Goal: Navigation & Orientation: Find specific page/section

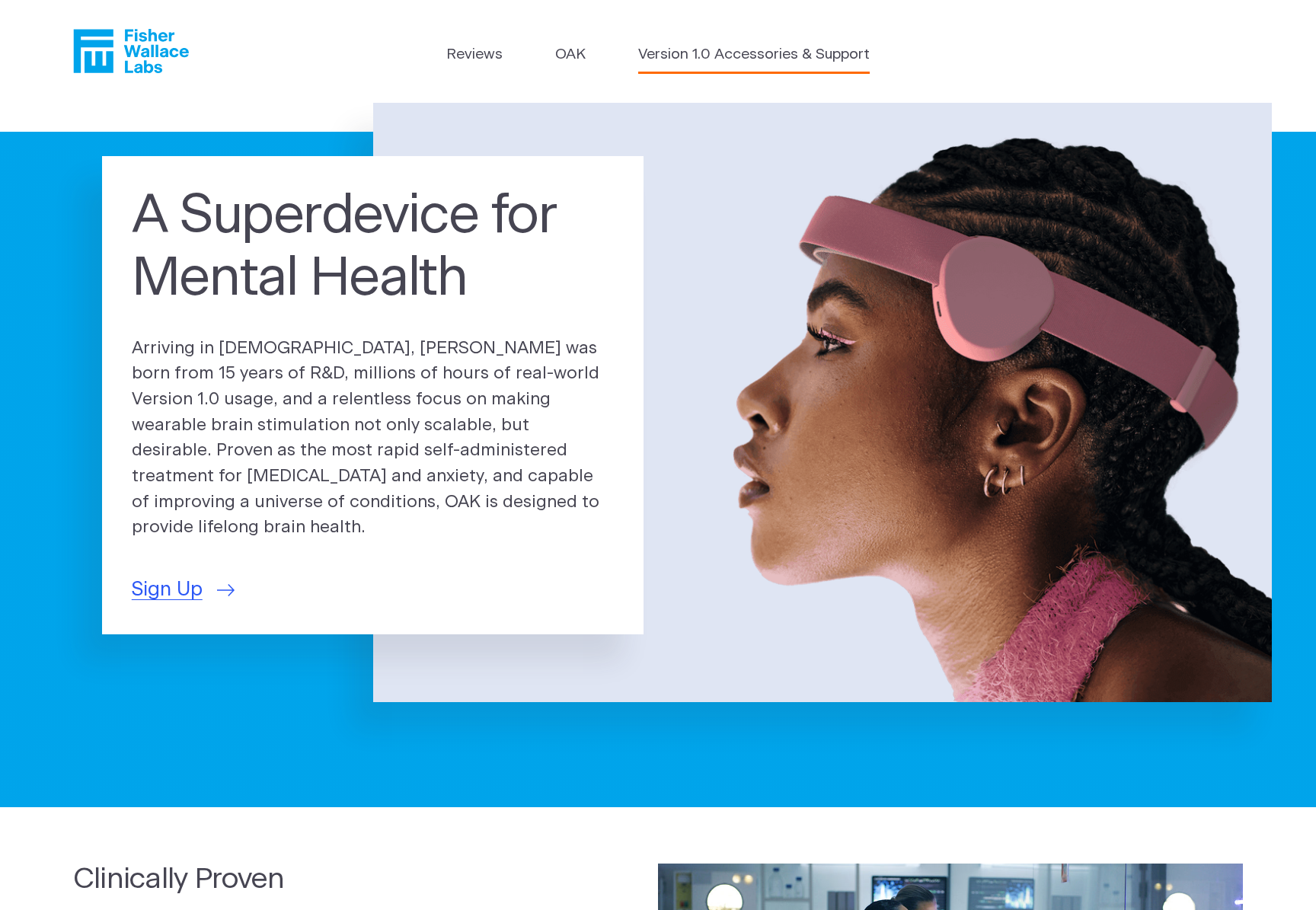
click at [763, 57] on link "Version 1.0 Accessories & Support" at bounding box center [754, 55] width 231 height 22
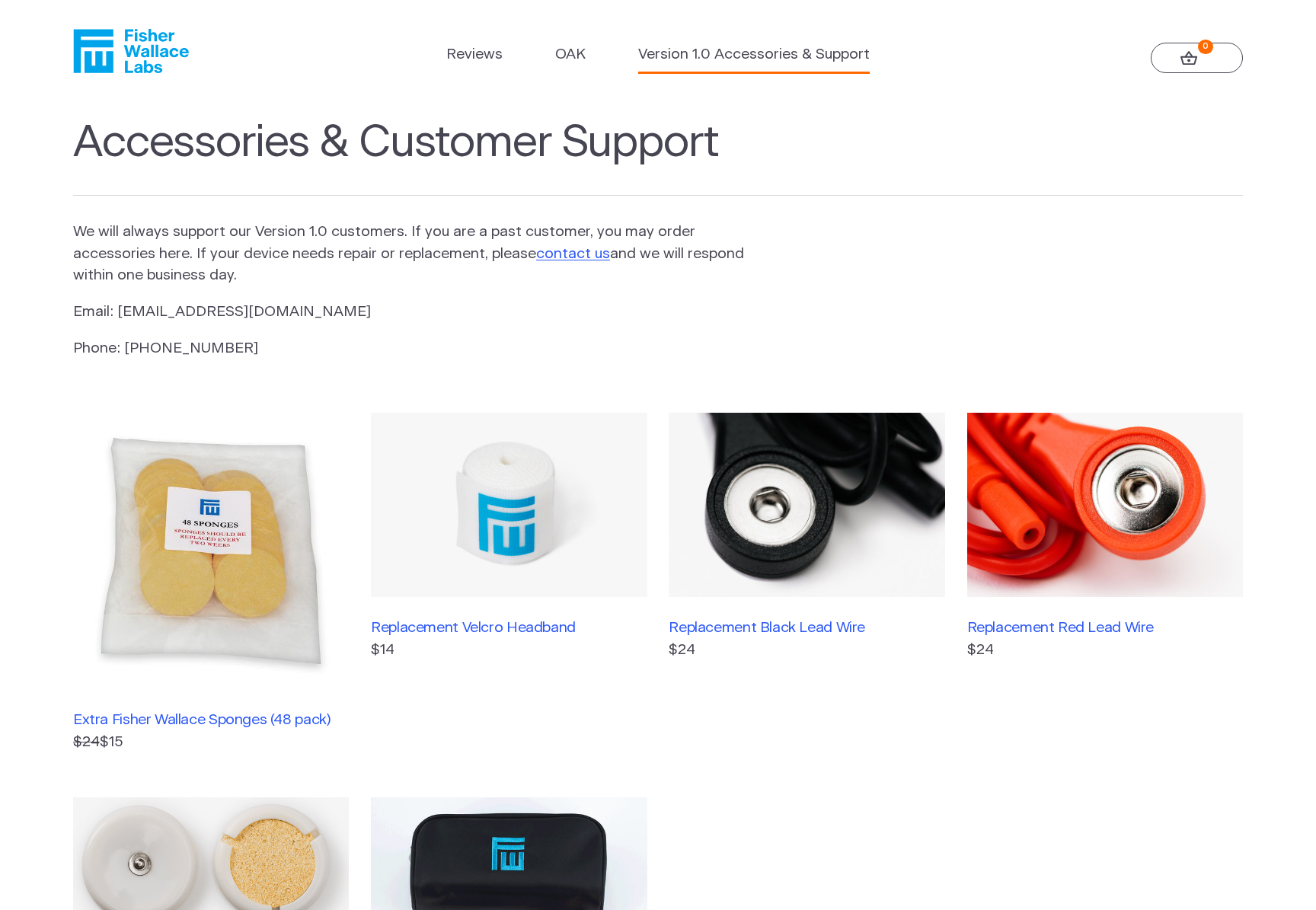
click at [596, 55] on ul "Reviews [GEOGRAPHIC_DATA] Version 1.0 Accessories & Support" at bounding box center [658, 59] width 423 height 29
click at [579, 54] on link "OAK" at bounding box center [570, 55] width 30 height 22
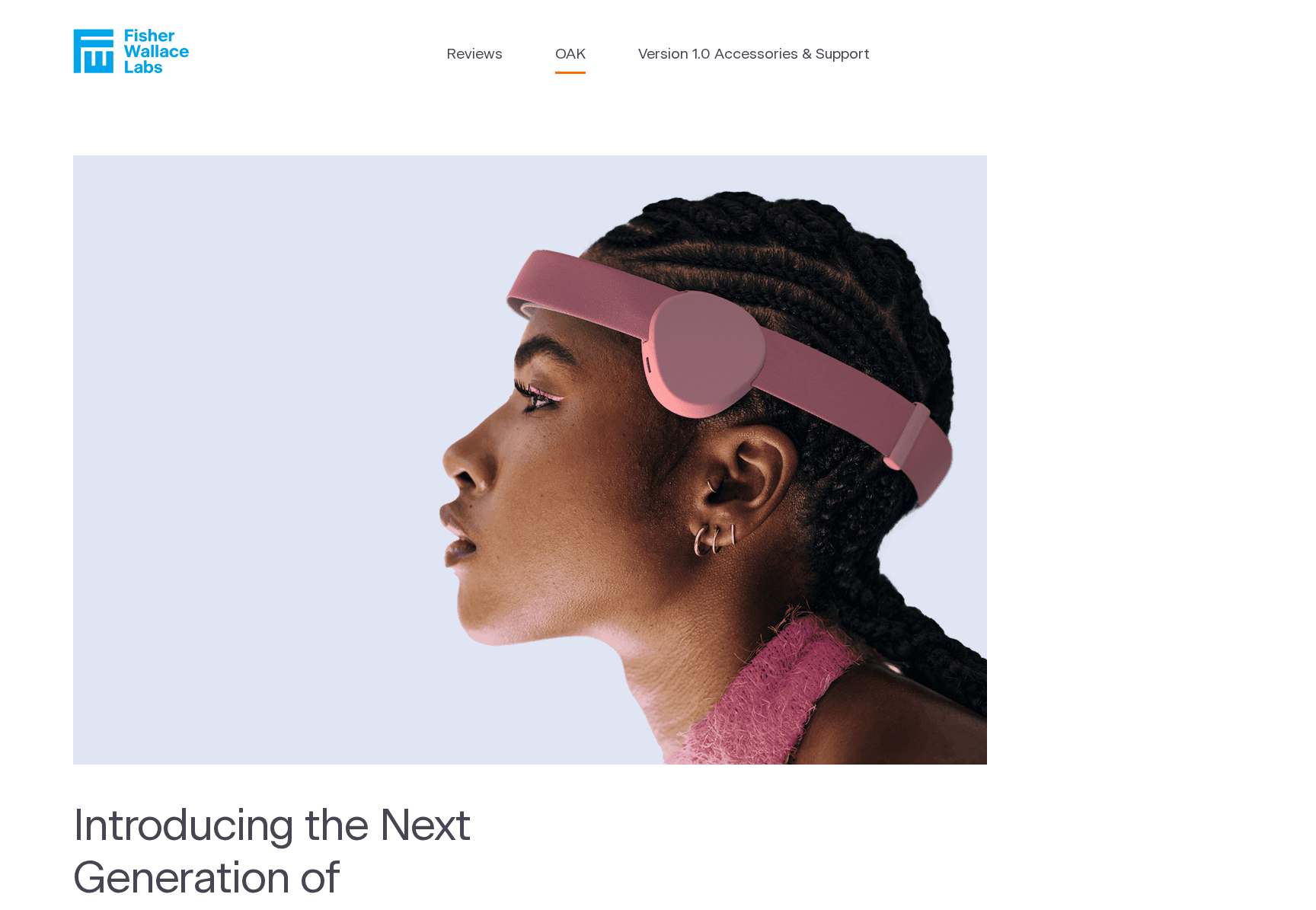
click at [160, 60] on icon "Fisher Wallace" at bounding box center [131, 51] width 116 height 44
